Goal: Task Accomplishment & Management: Manage account settings

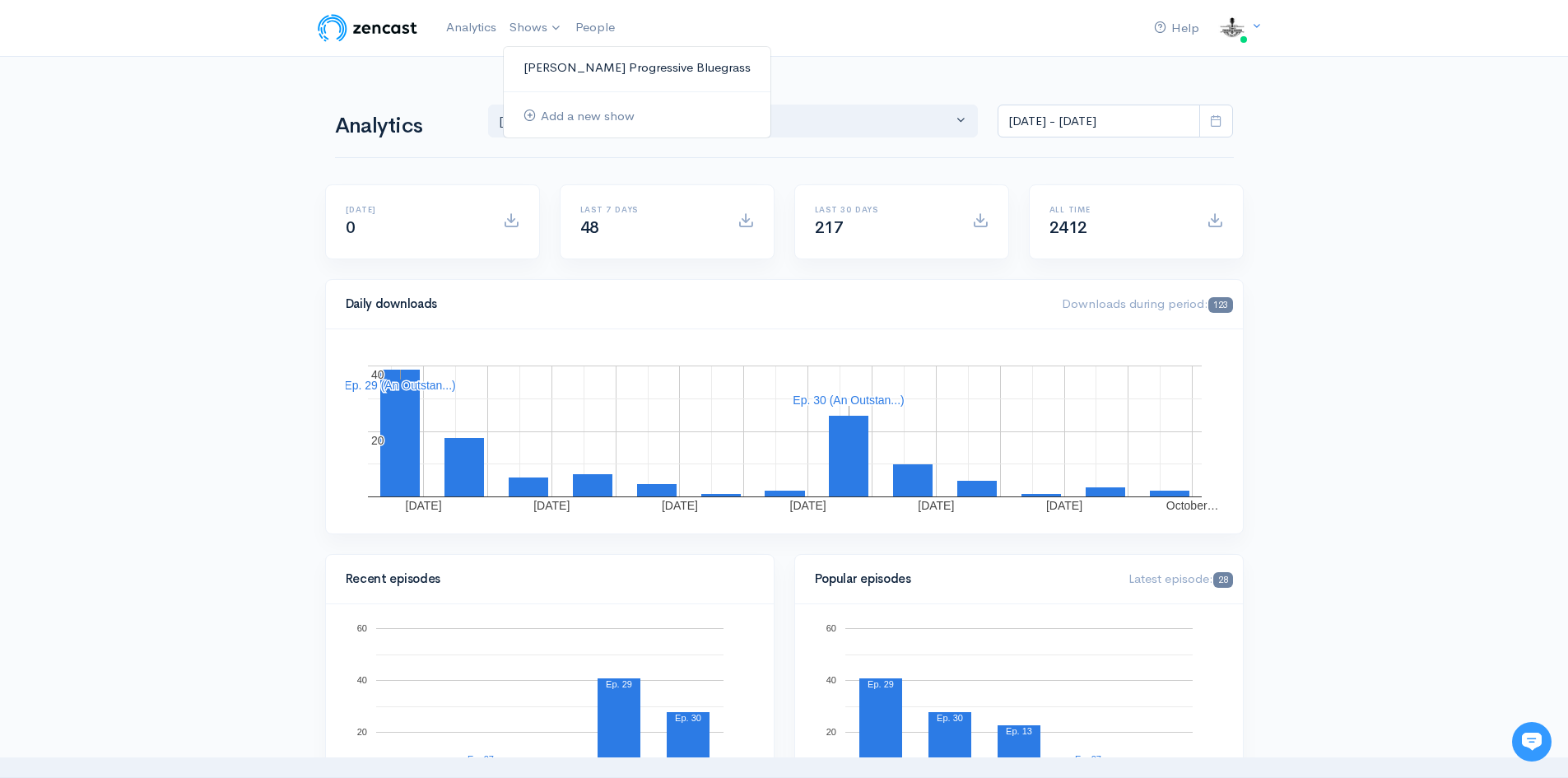
click at [578, 64] on link "[PERSON_NAME] Progressive Bluegrass" at bounding box center [637, 67] width 267 height 29
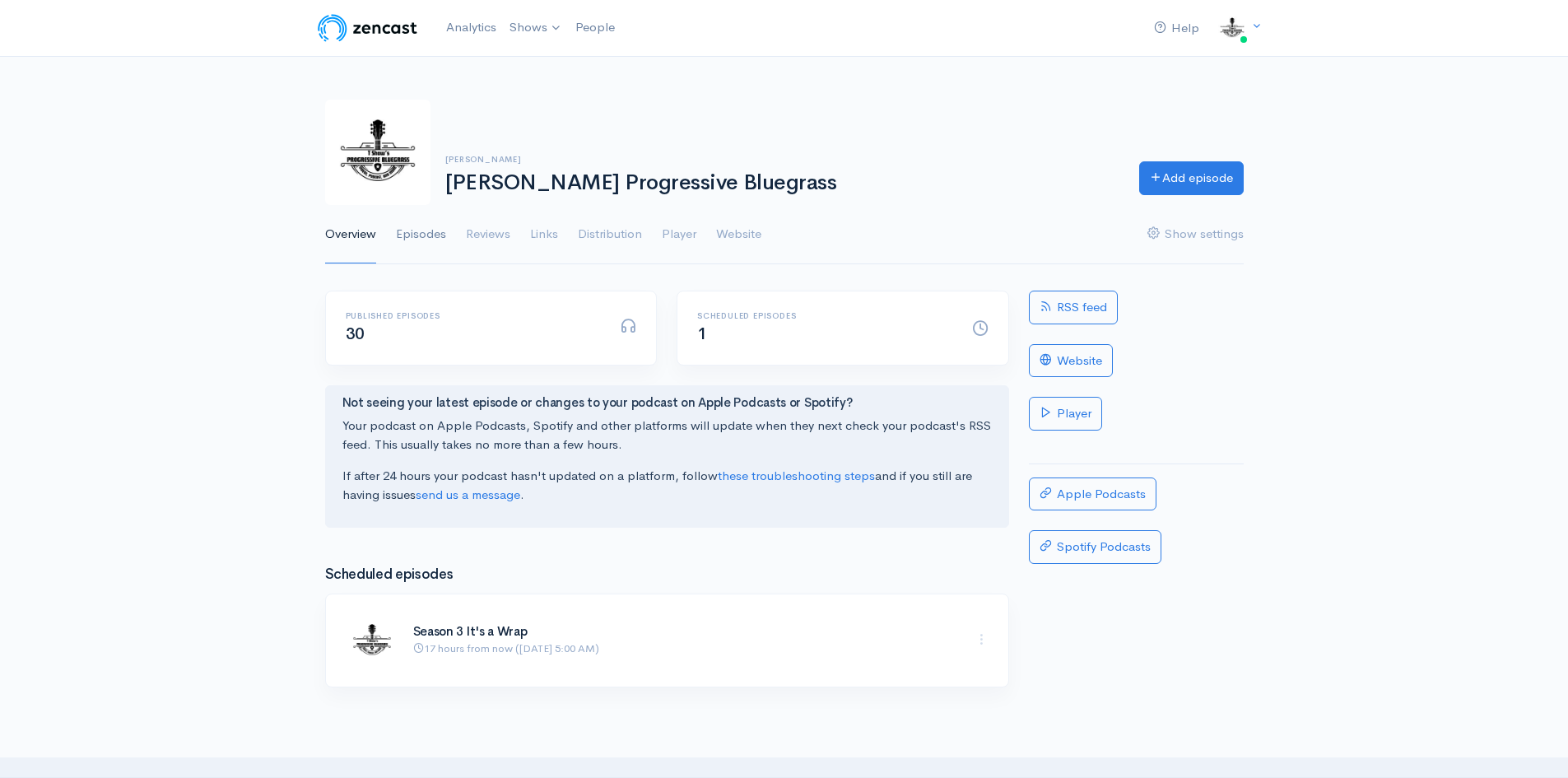
click at [432, 230] on link "Episodes" at bounding box center [421, 234] width 50 height 59
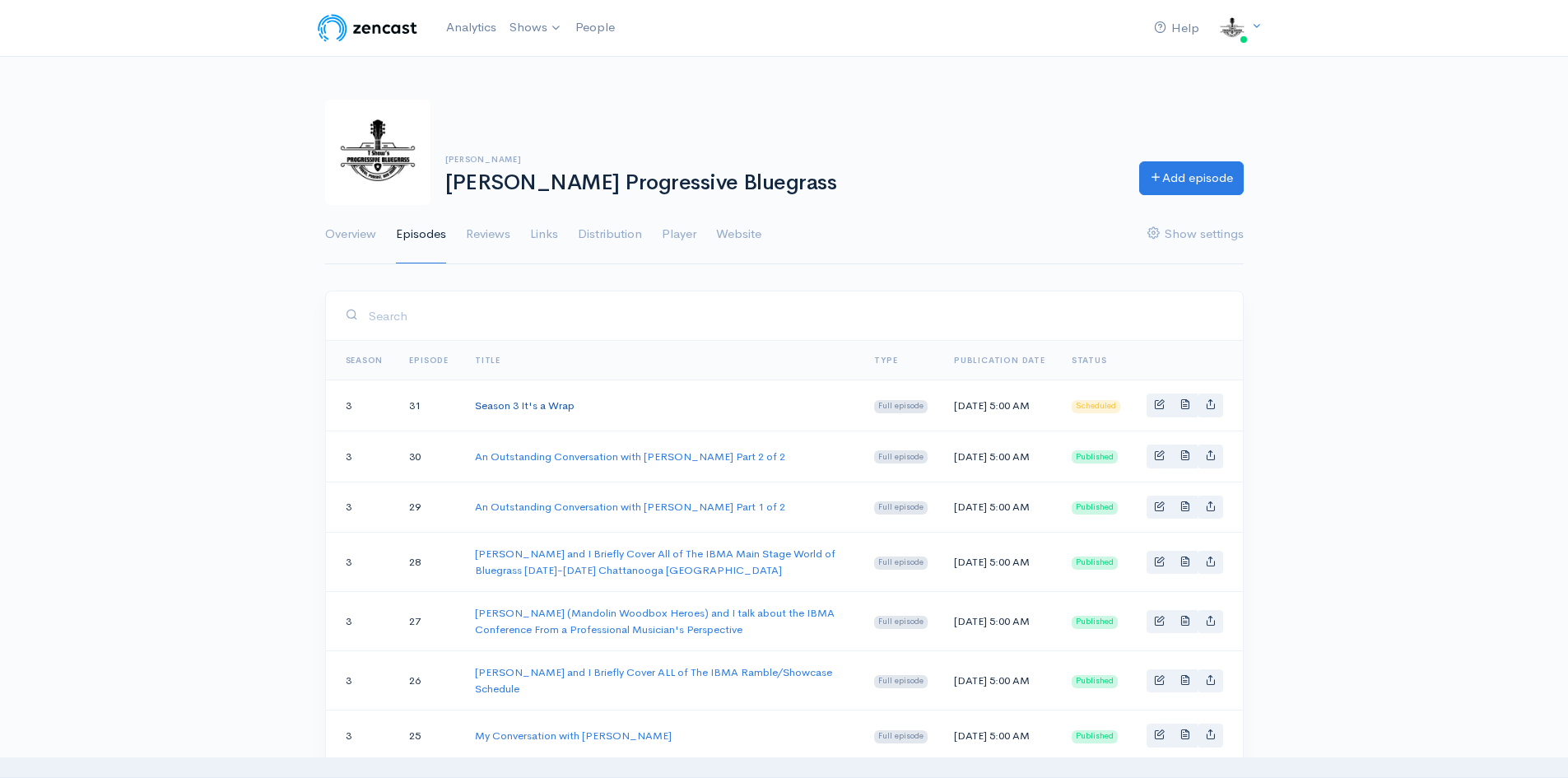
click at [516, 407] on link "Season 3 It's a Wrap" at bounding box center [525, 405] width 100 height 14
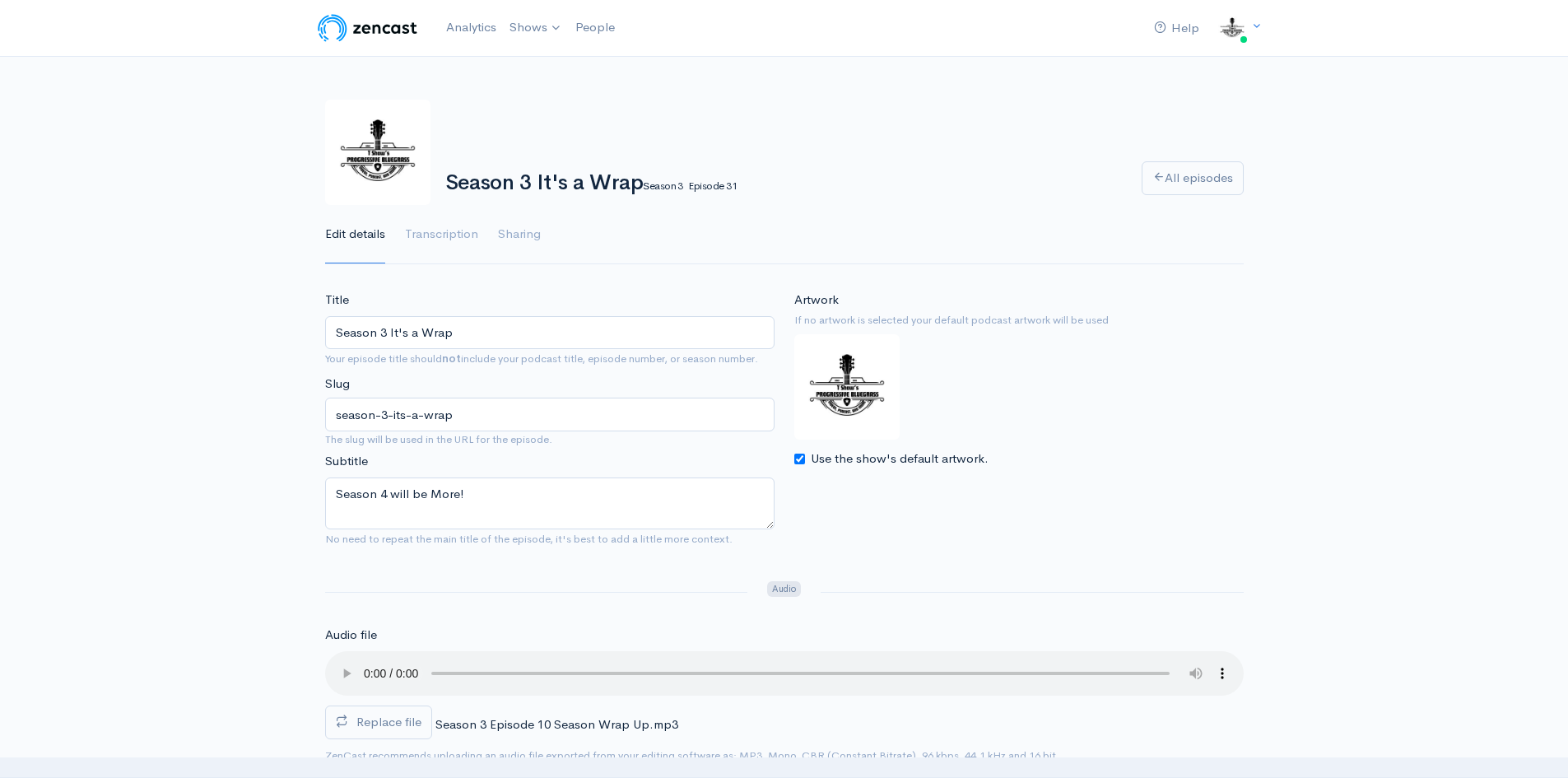
click at [388, 331] on input "Season 3 It's a Wrap" at bounding box center [549, 333] width 450 height 34
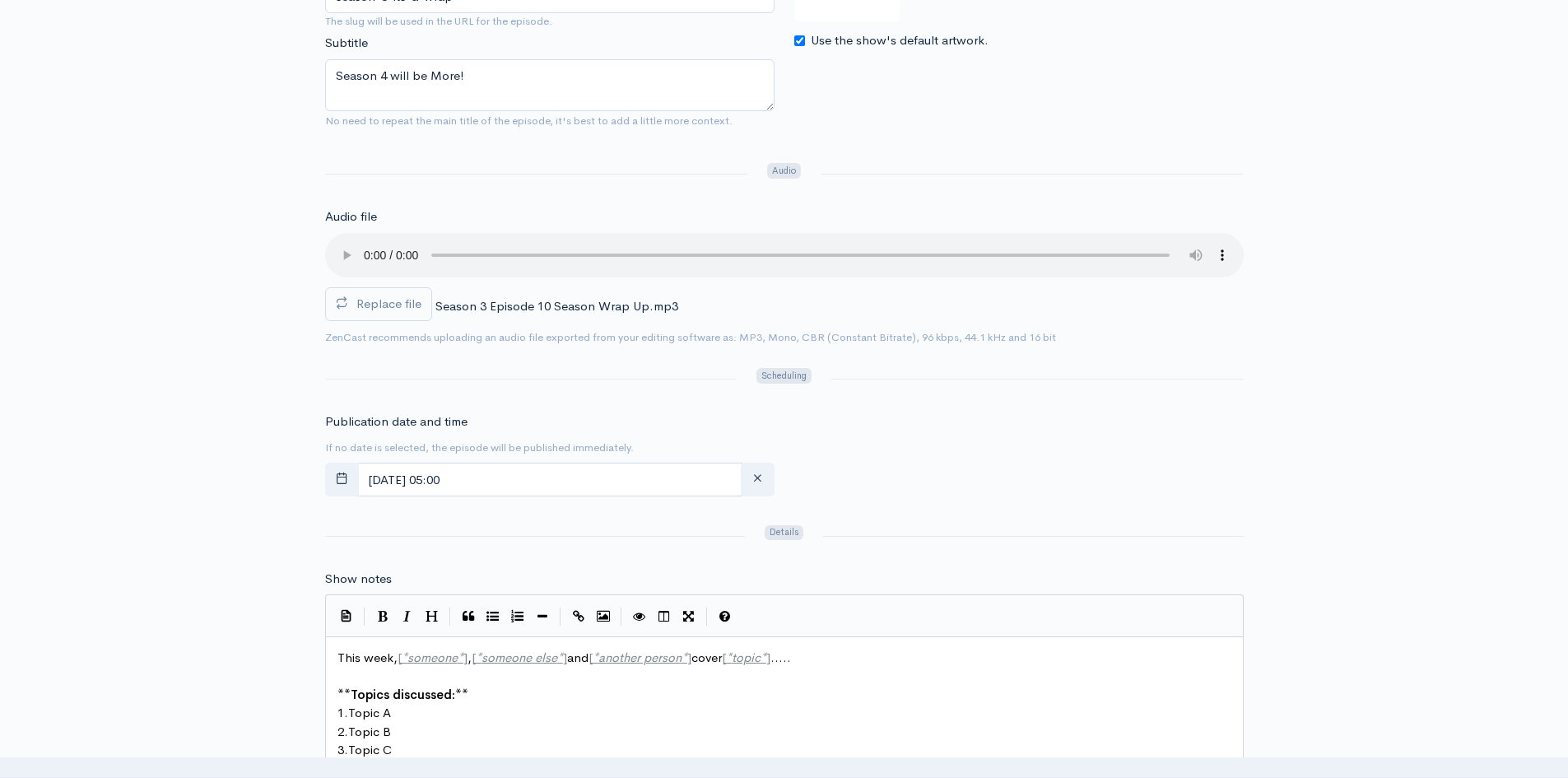
scroll to position [659, 0]
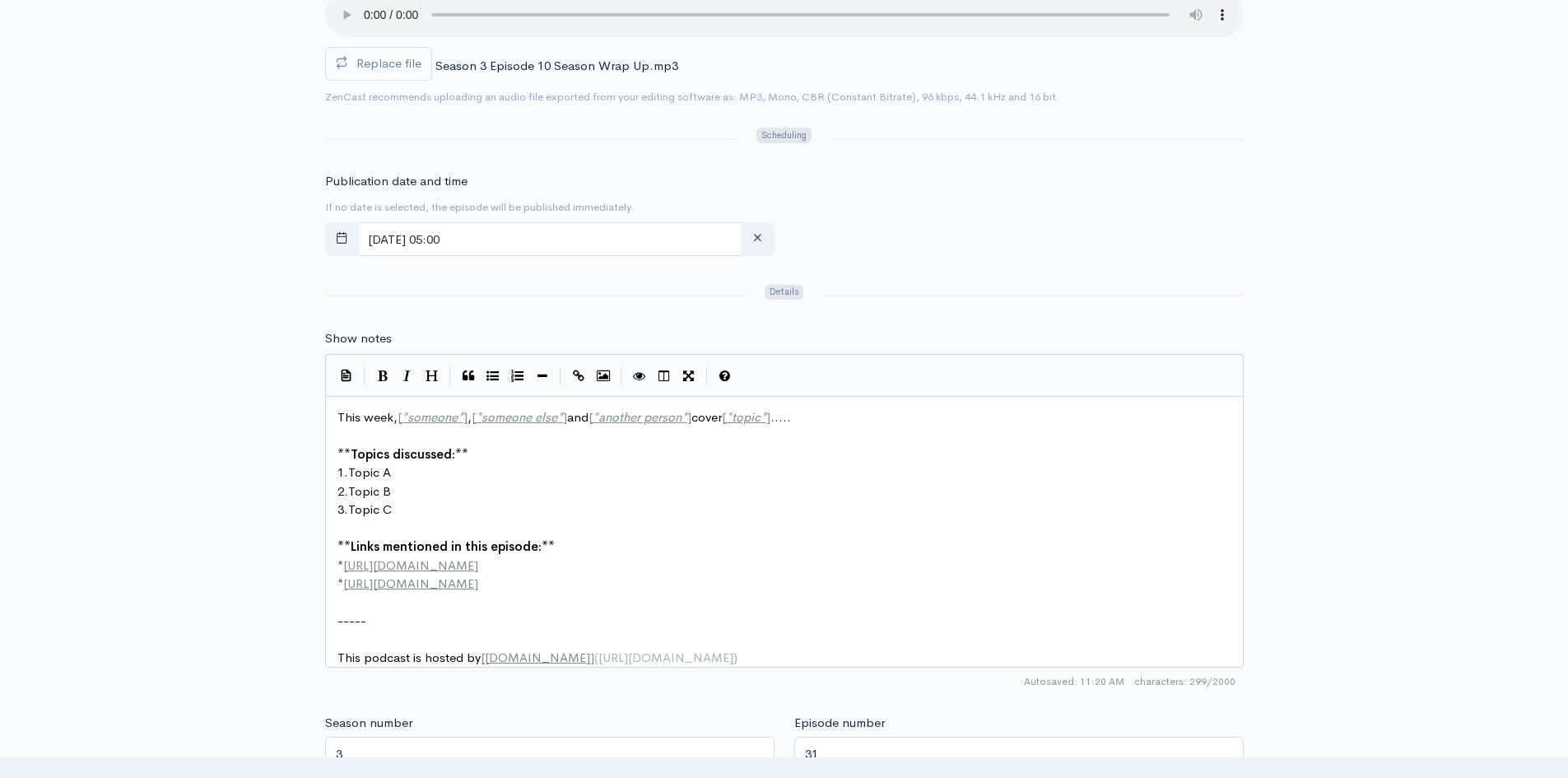
type input "Season 3 "That's a Wrap""
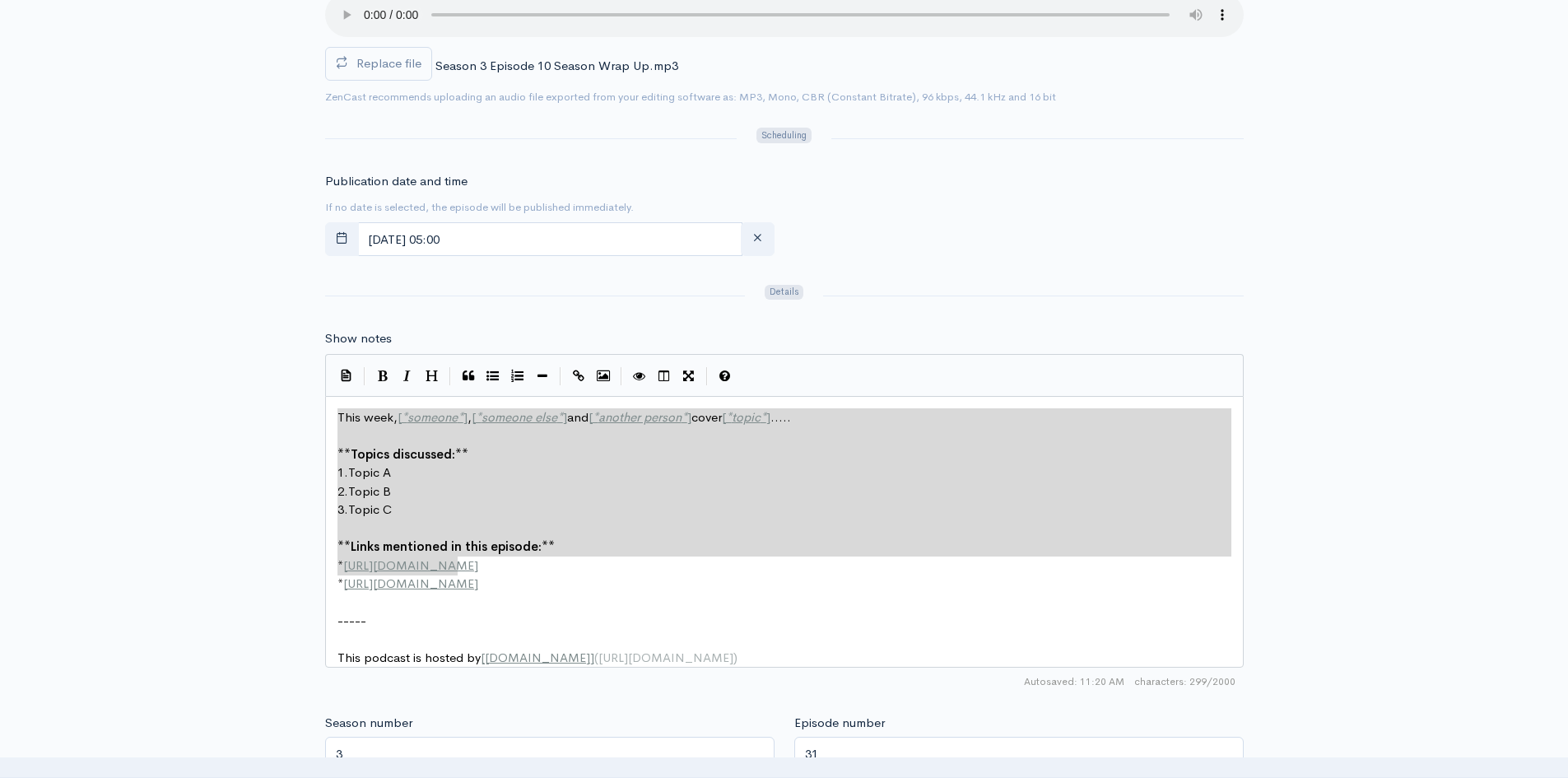
type textarea "This week, [*someone*], [*someone else*] and [*another person*] cover [*topic*]…"
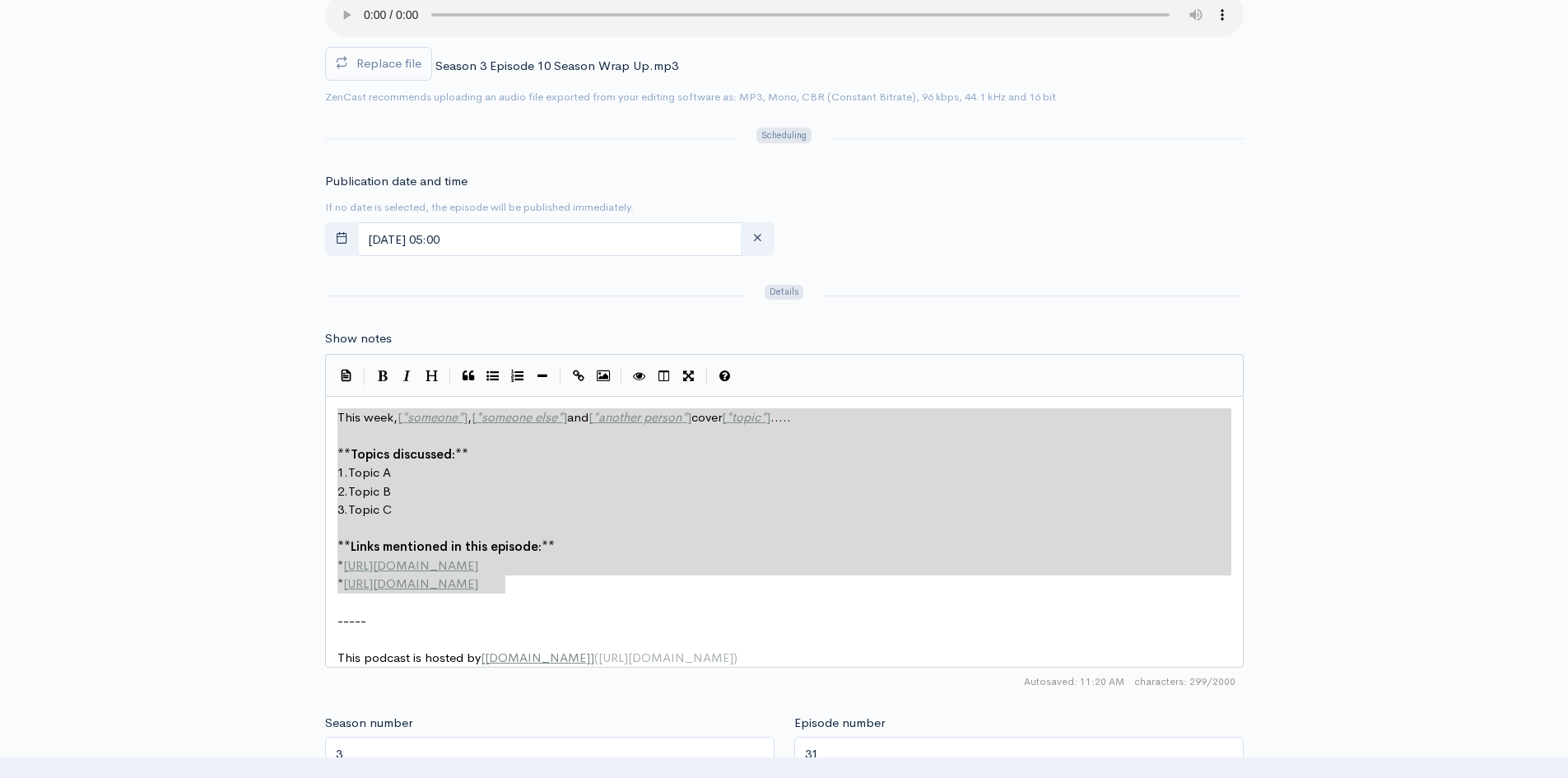
drag, startPoint x: 338, startPoint y: 422, endPoint x: 602, endPoint y: 580, distance: 307.7
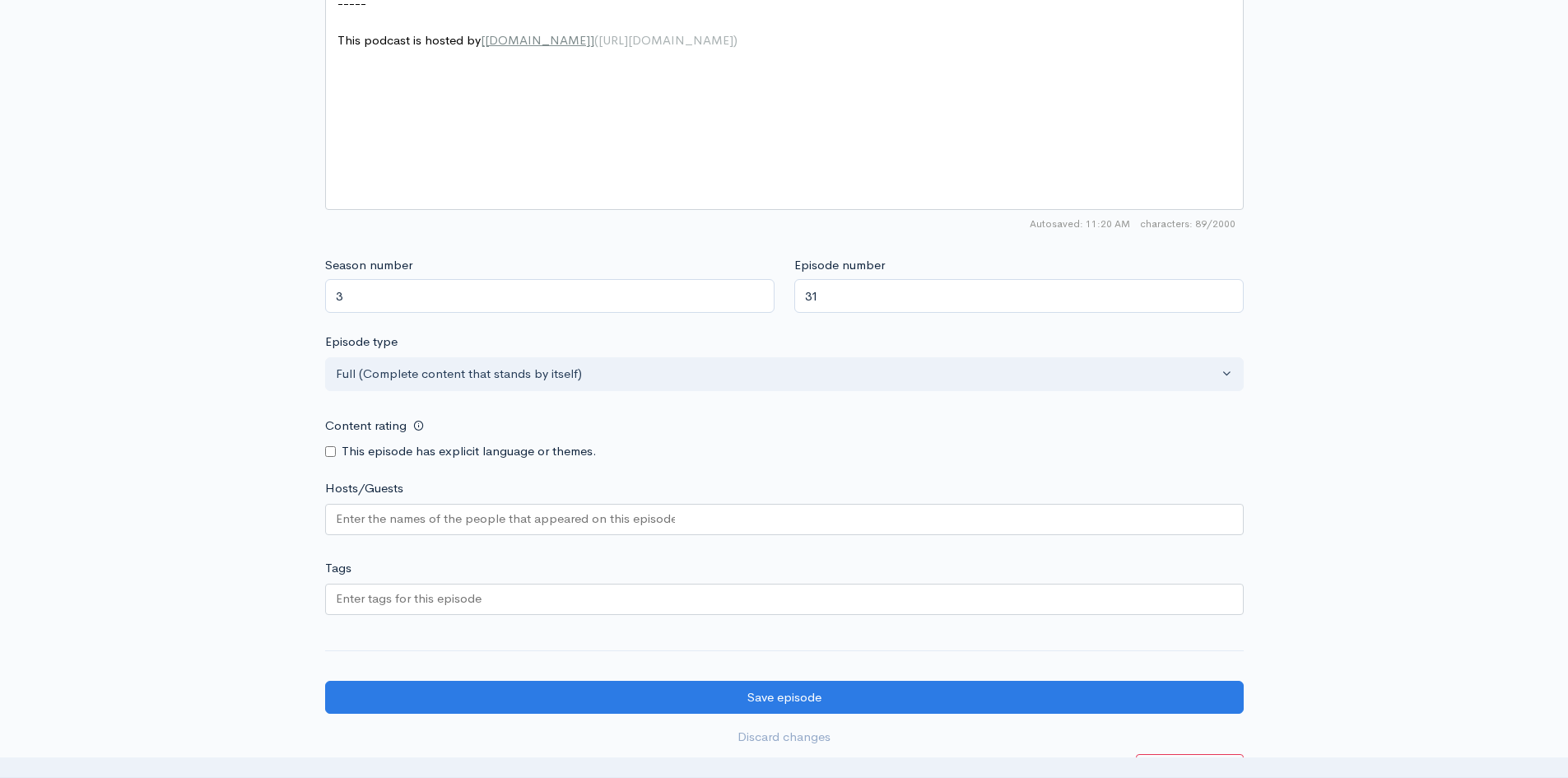
scroll to position [1325, 0]
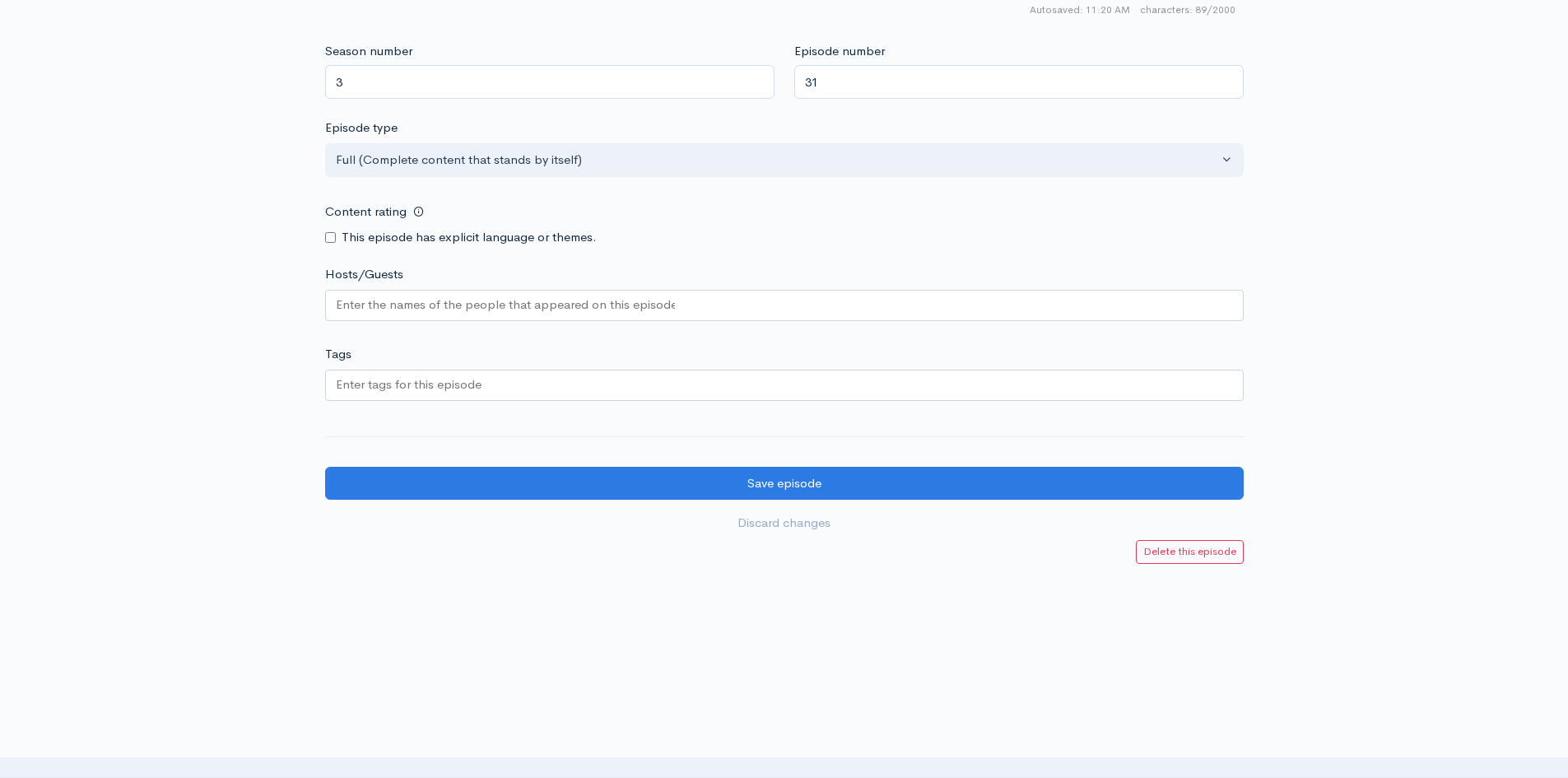
type textarea "What a wild ride"
click at [427, 303] on input "Hosts/Guests" at bounding box center [505, 304] width 339 height 19
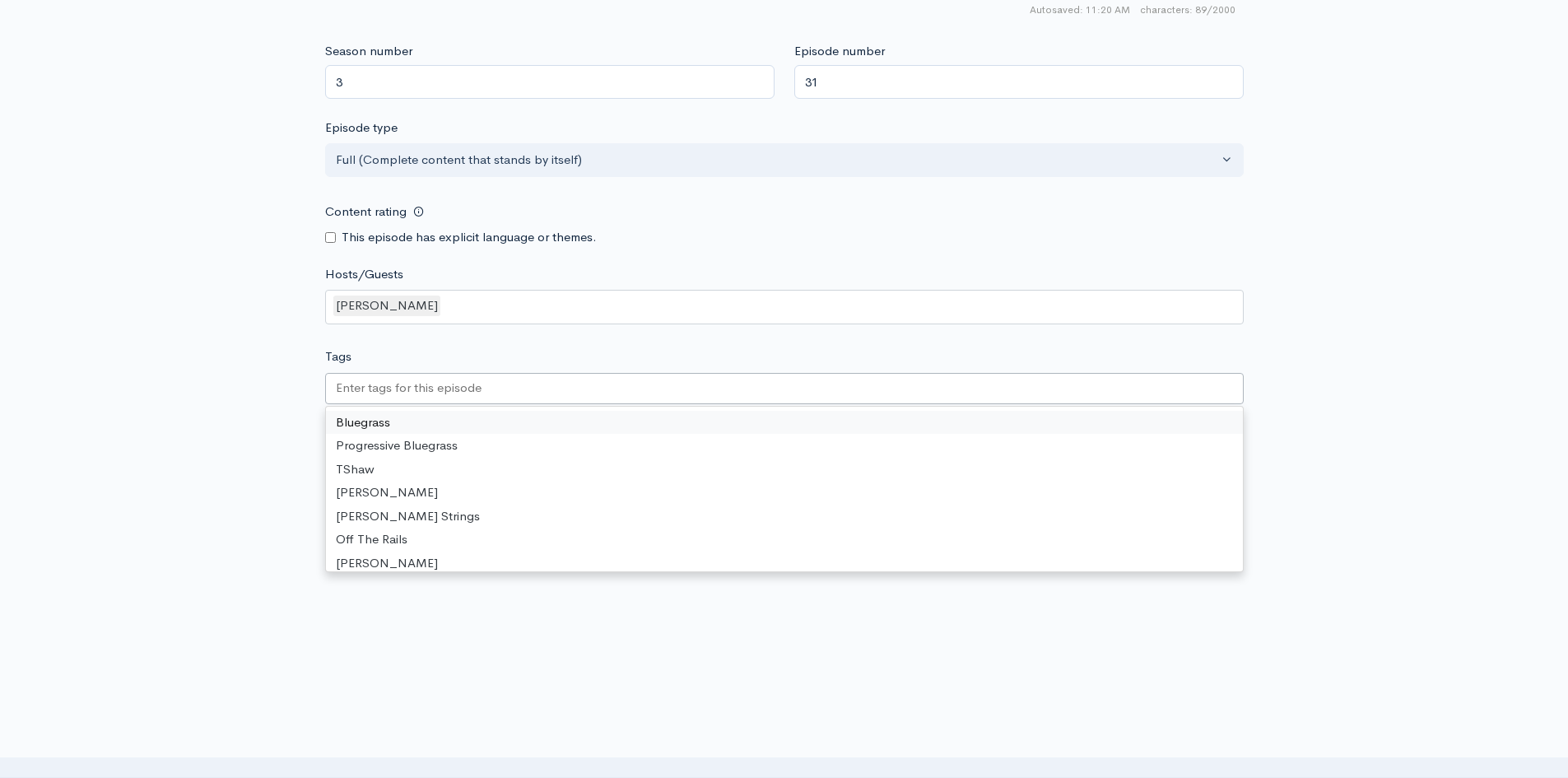
drag, startPoint x: 352, startPoint y: 389, endPoint x: 299, endPoint y: 387, distance: 53.0
click at [352, 388] on input "Tags" at bounding box center [410, 388] width 148 height 19
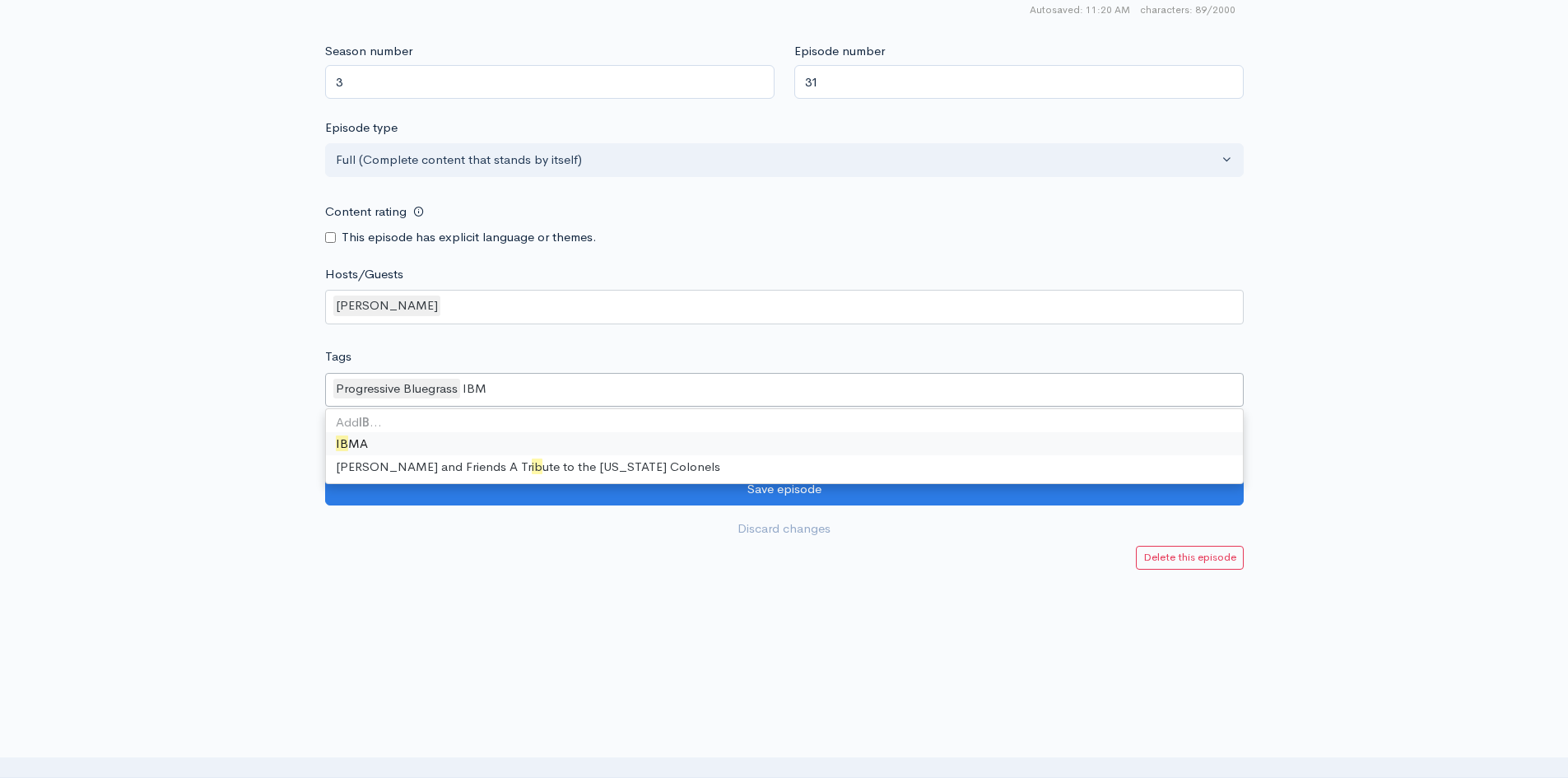
type input "IBMA"
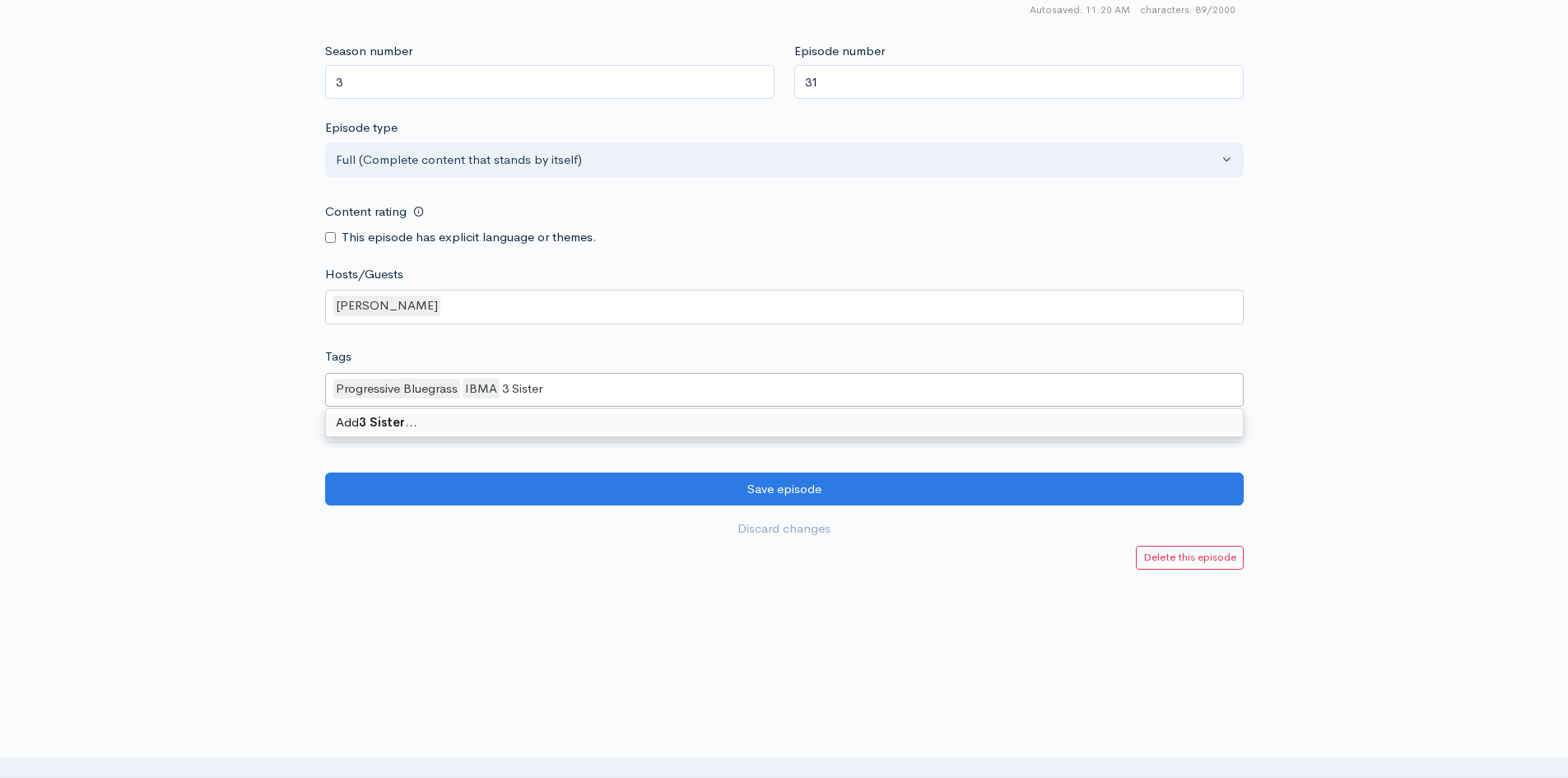
type input "3 Sisters"
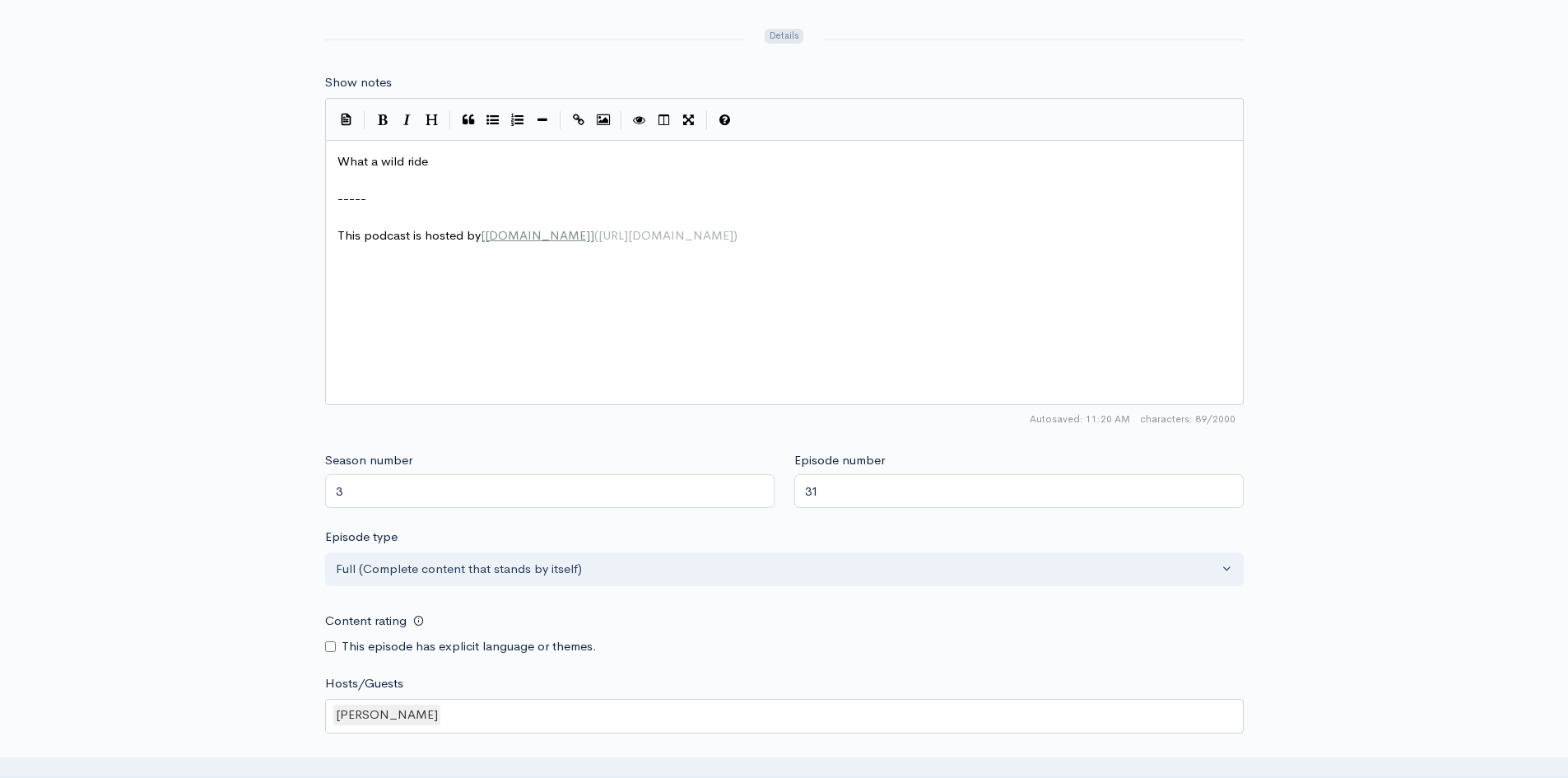
scroll to position [912, 0]
click at [442, 168] on pre "What a wild ride" at bounding box center [790, 164] width 913 height 19
type textarea "the IBMA was and season"
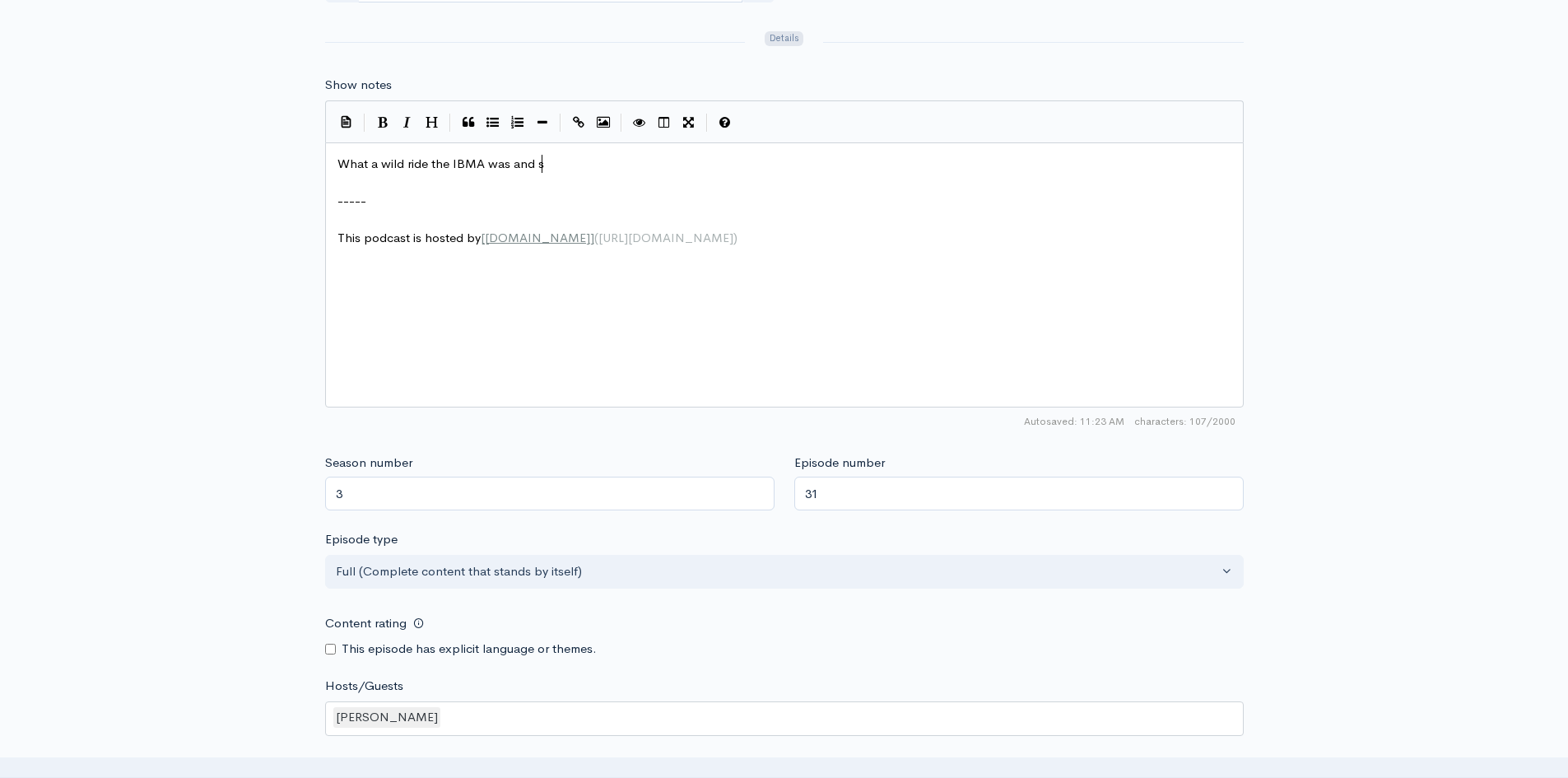
type textarea "sea"
type textarea "Season 3"
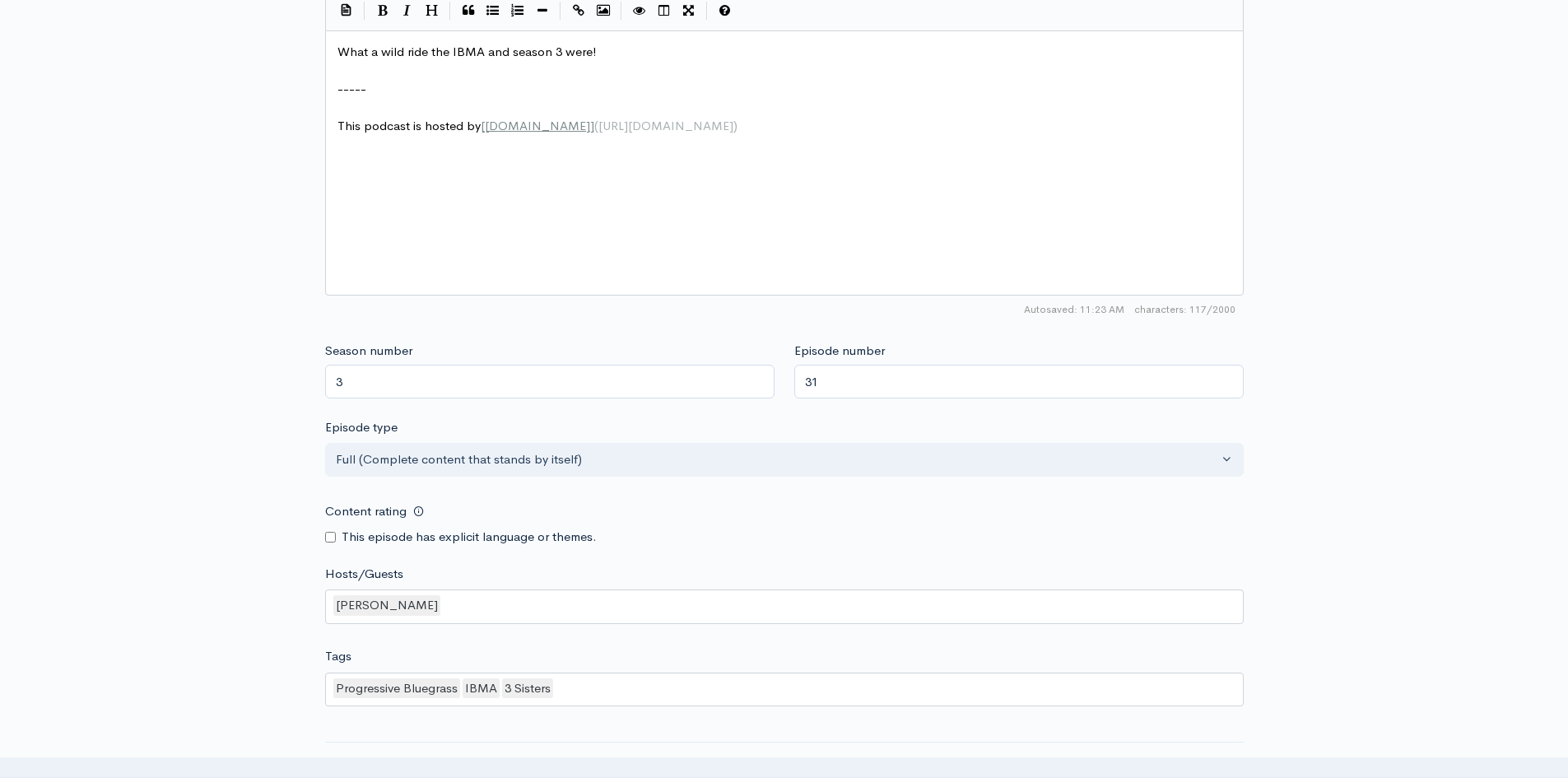
scroll to position [1154, 0]
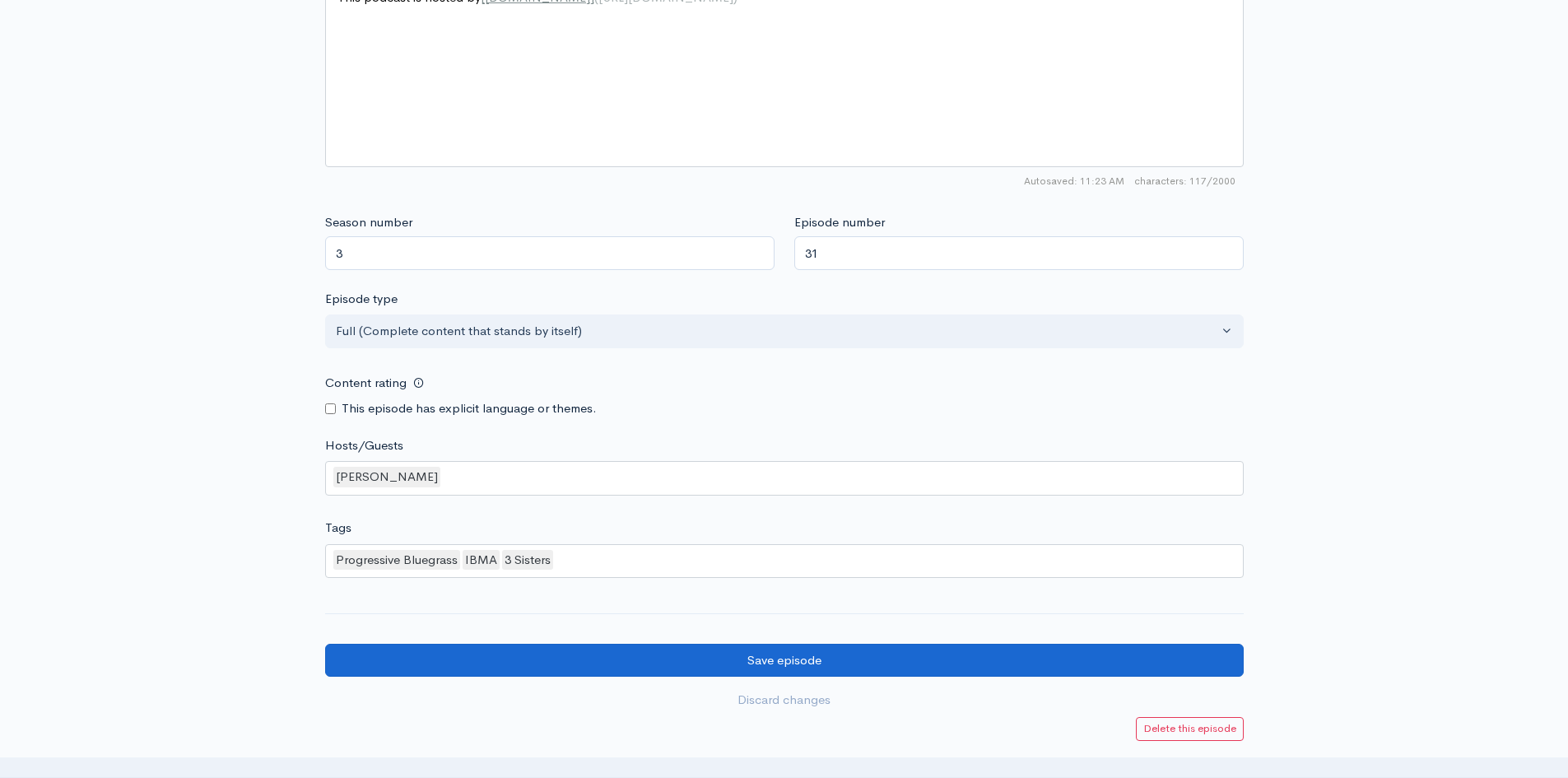
type textarea "and season 3 were!"
click at [758, 661] on input "Save episode" at bounding box center [784, 661] width 919 height 34
